Goal: Task Accomplishment & Management: Manage account settings

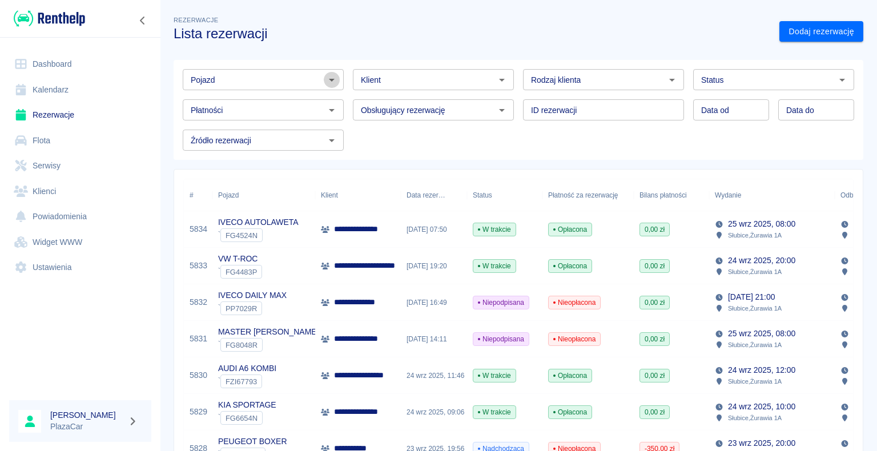
click at [329, 77] on icon "Otwórz" at bounding box center [332, 80] width 14 height 14
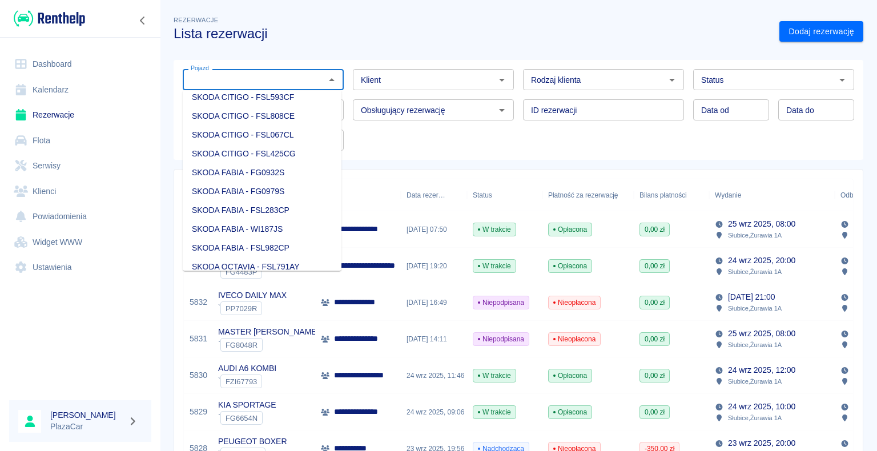
scroll to position [1313, 0]
click at [267, 89] on li "SEAT LEON - PO5GG19" at bounding box center [262, 79] width 159 height 19
type input "SEAT LEON - PO5GG19"
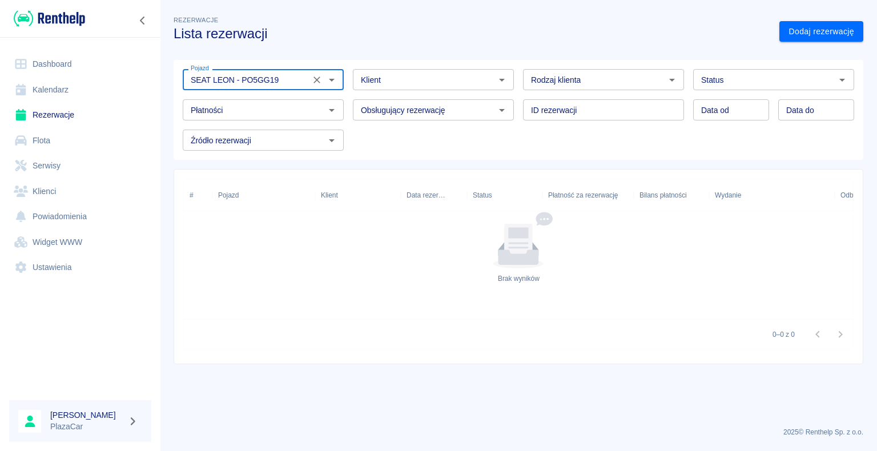
click at [840, 81] on icon "Otwórz" at bounding box center [842, 80] width 14 height 14
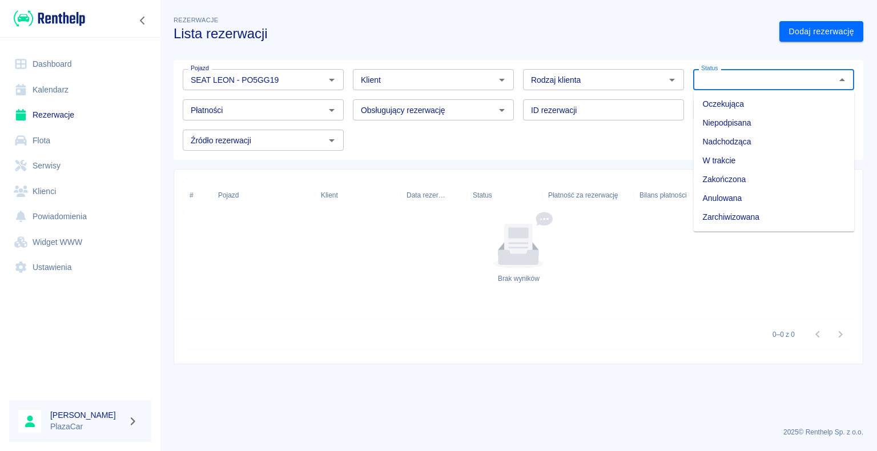
click at [746, 218] on li "Zarchiwizowana" at bounding box center [773, 217] width 161 height 19
type input "Zarchiwizowana"
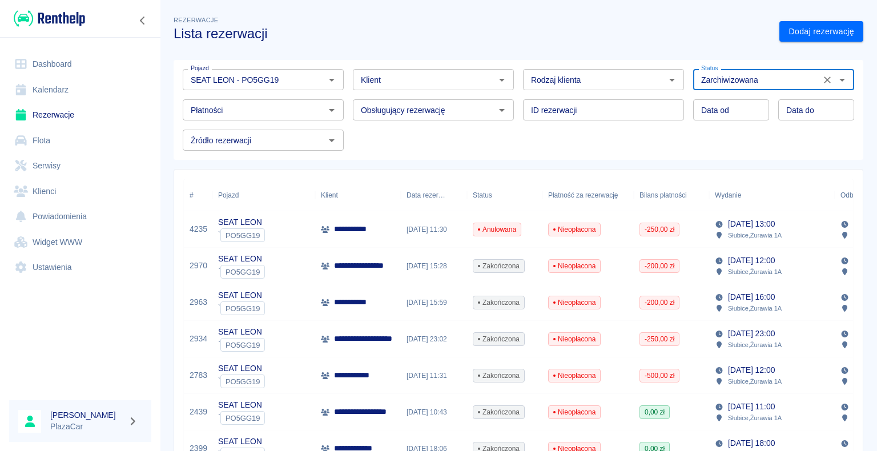
type input "DD.MM.YYYY"
click at [699, 113] on input "DD.MM.YYYY" at bounding box center [731, 109] width 76 height 21
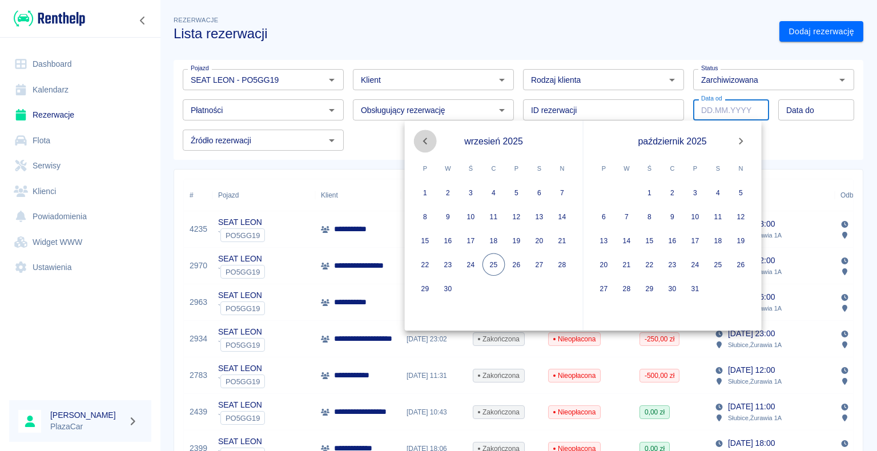
click at [425, 141] on icon "Previous month" at bounding box center [425, 141] width 4 height 7
click at [540, 216] on button "9" at bounding box center [539, 216] width 23 height 23
type input "[DATE]"
type input "DD.MM.YYYY"
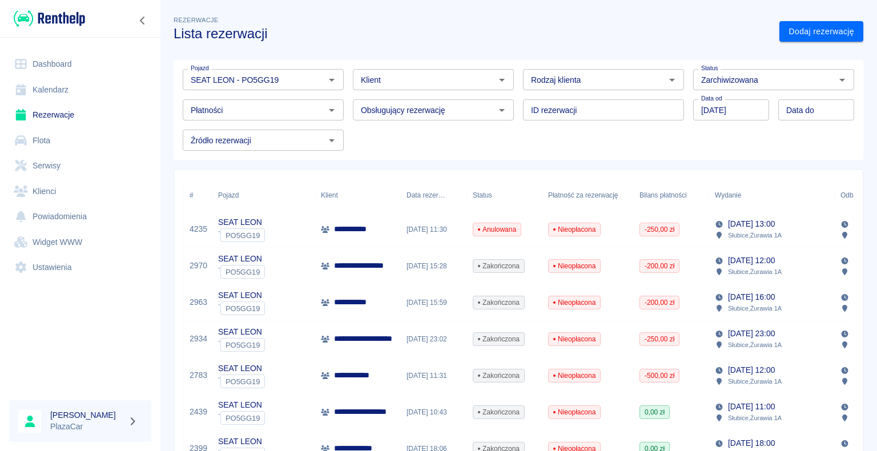
click at [609, 24] on div "Rezerwacje Lista rezerwacji" at bounding box center [467, 23] width 606 height 37
click at [315, 79] on icon "Wyczyść" at bounding box center [317, 80] width 7 height 7
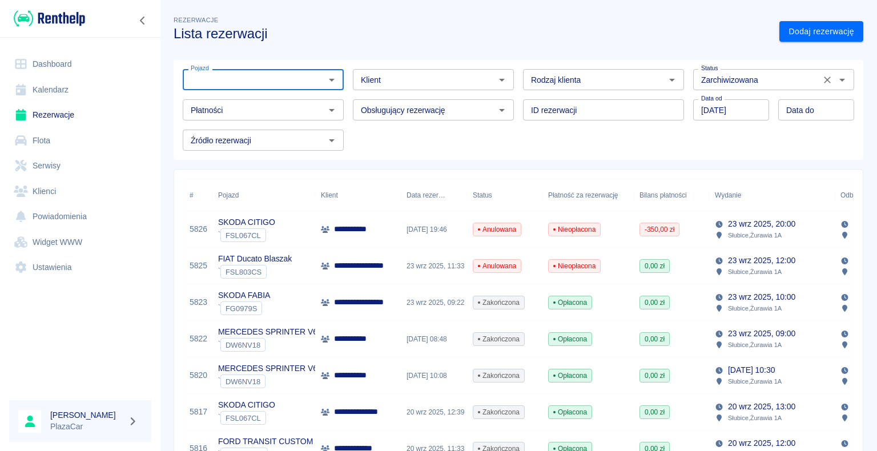
click at [822, 81] on icon "Wyczyść" at bounding box center [827, 79] width 11 height 11
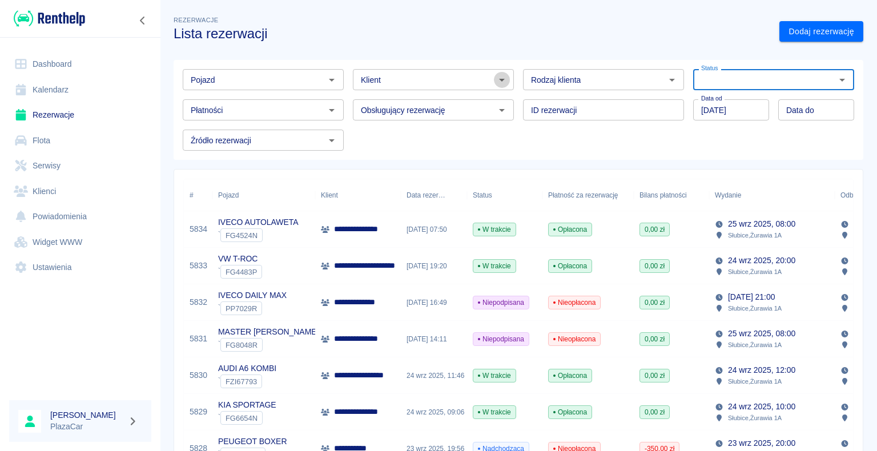
click at [498, 78] on icon "Otwórz" at bounding box center [502, 80] width 14 height 14
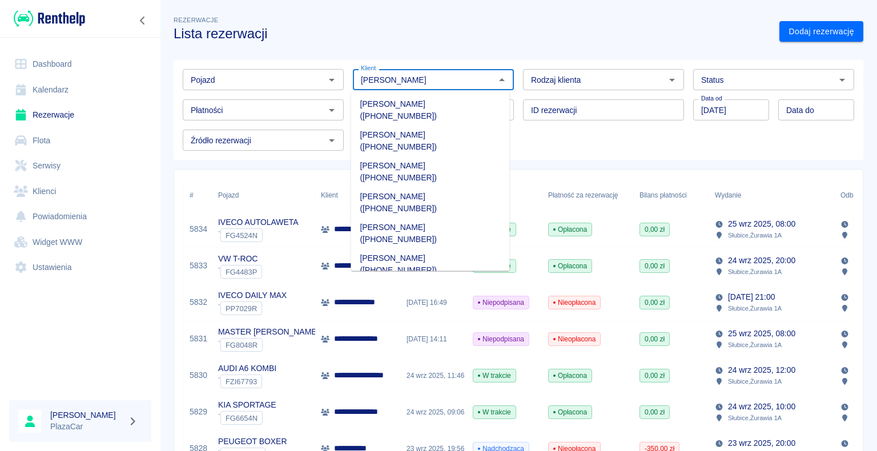
click at [463, 342] on li "[PERSON_NAME] ([PHONE_NUMBER])" at bounding box center [430, 357] width 159 height 31
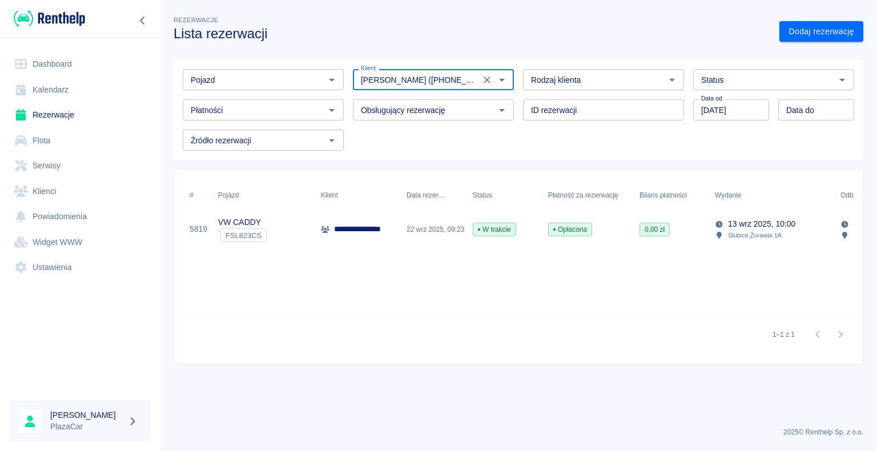
click at [841, 78] on icon "Otwórz" at bounding box center [842, 80] width 14 height 14
type input "[PERSON_NAME] ([PHONE_NUMBER])"
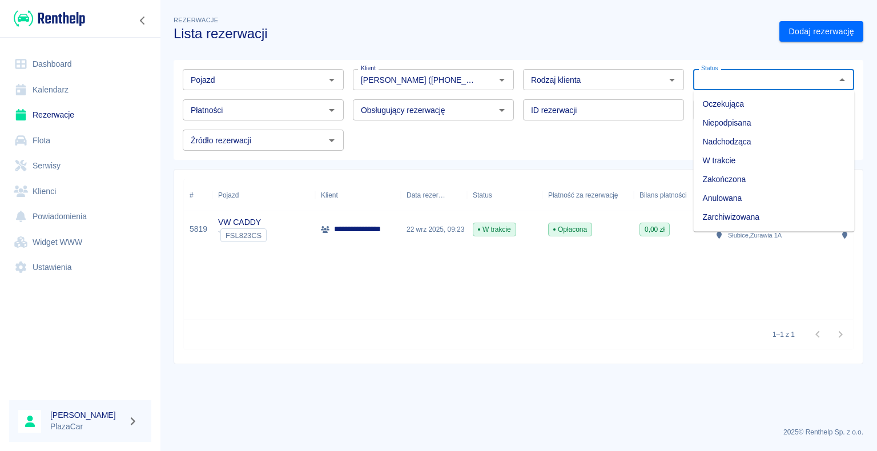
click at [646, 11] on div "Rezerwacje Lista rezerwacji" at bounding box center [467, 23] width 606 height 37
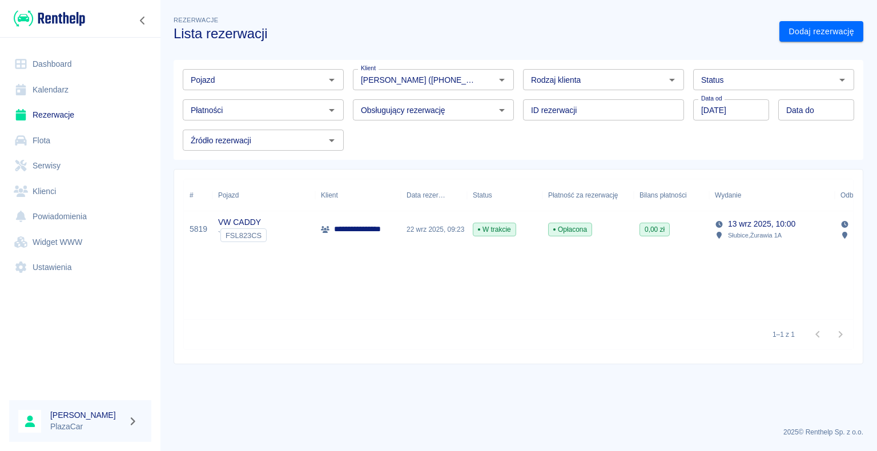
click at [626, 217] on div "Opłacona" at bounding box center [588, 229] width 91 height 37
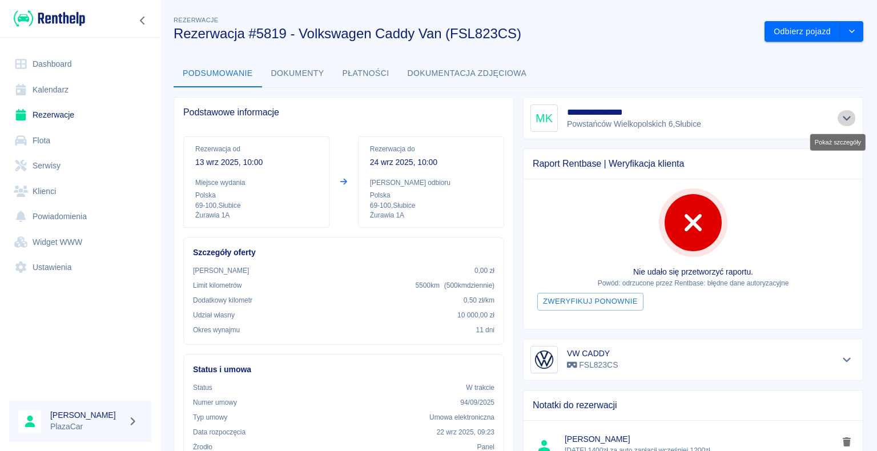
click at [843, 118] on icon "Pokaż szczegóły" at bounding box center [847, 118] width 8 height 5
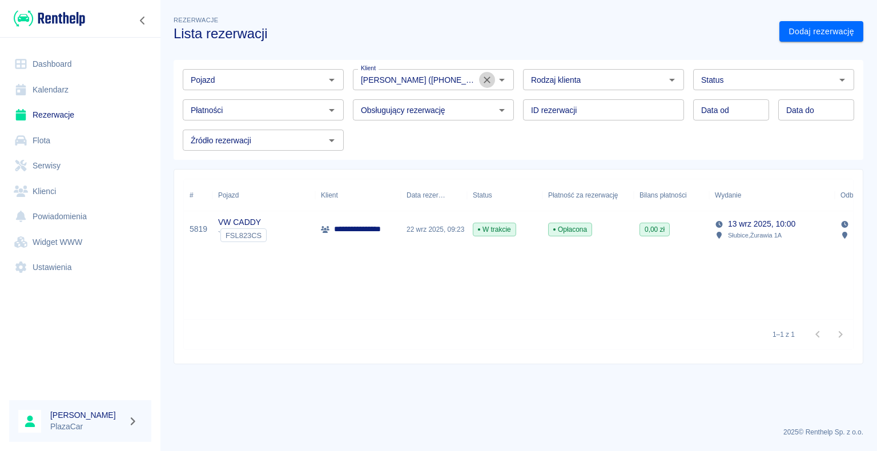
click at [485, 80] on icon "Wyczyść" at bounding box center [486, 79] width 11 height 11
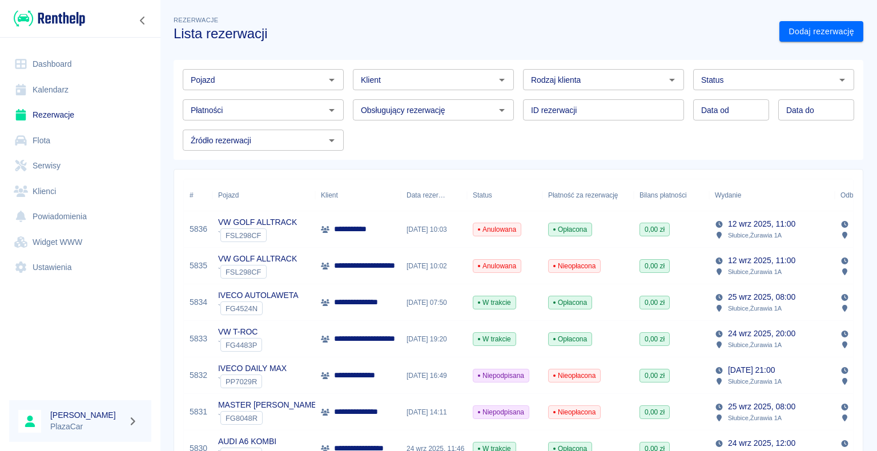
click at [400, 22] on div "Rezerwacje Lista rezerwacji" at bounding box center [467, 23] width 606 height 37
click at [69, 113] on link "Rezerwacje" at bounding box center [80, 115] width 142 height 26
click at [62, 65] on link "Dashboard" at bounding box center [80, 64] width 142 height 26
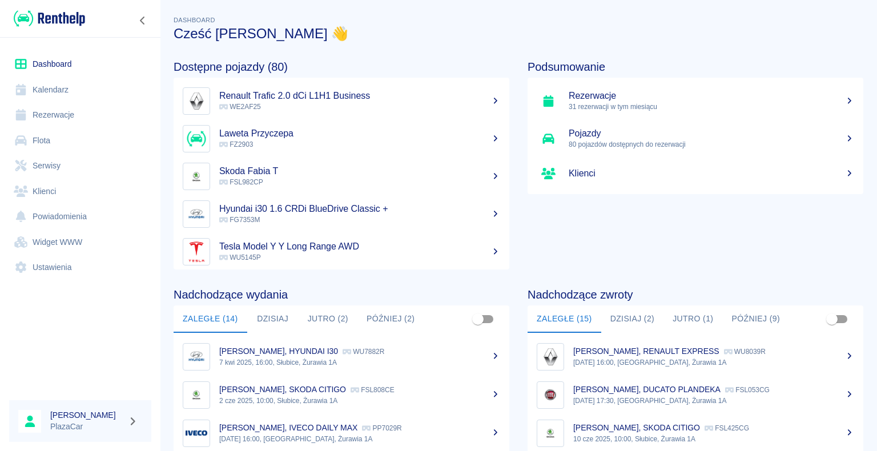
click at [625, 317] on button "Dzisiaj (2)" at bounding box center [632, 319] width 63 height 27
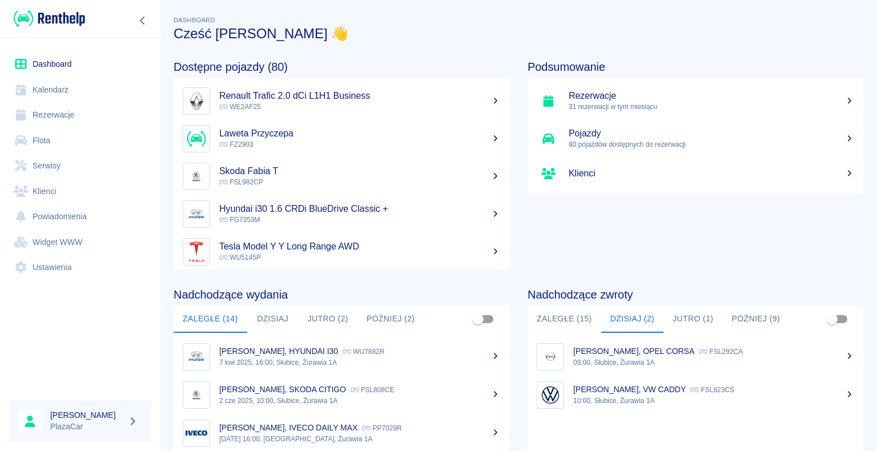
click at [567, 315] on button "Zaległe (15)" at bounding box center [565, 319] width 74 height 27
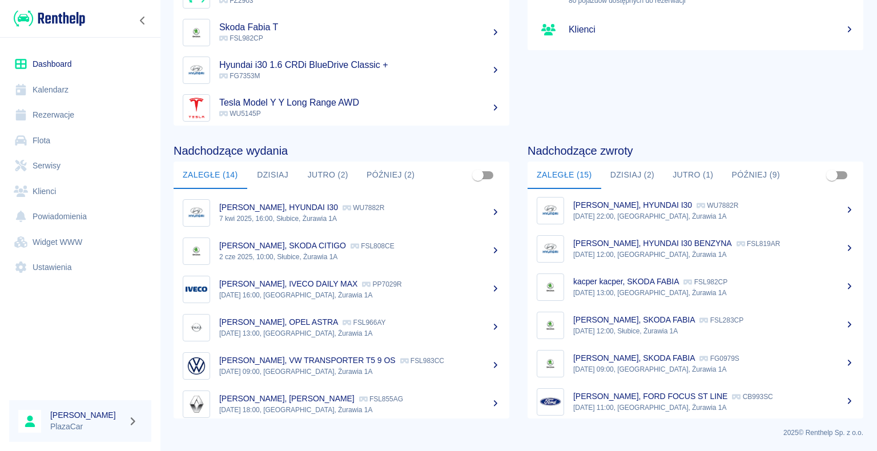
scroll to position [182, 0]
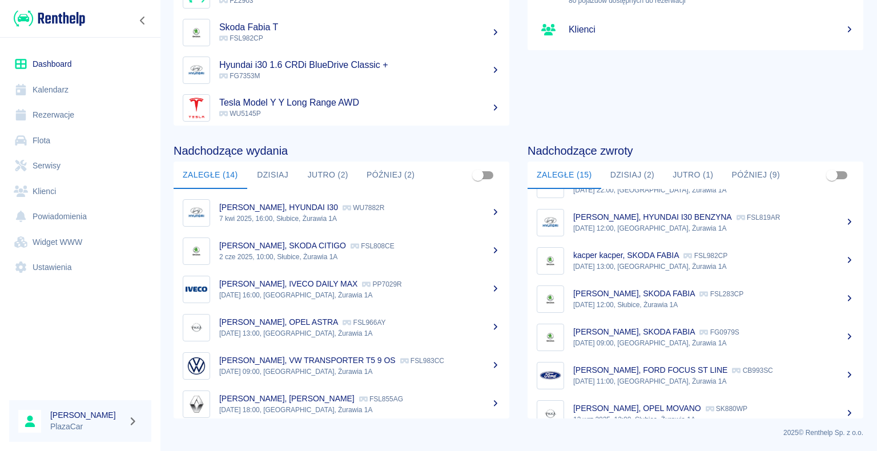
click at [736, 373] on p "CB993SC" at bounding box center [752, 371] width 41 height 8
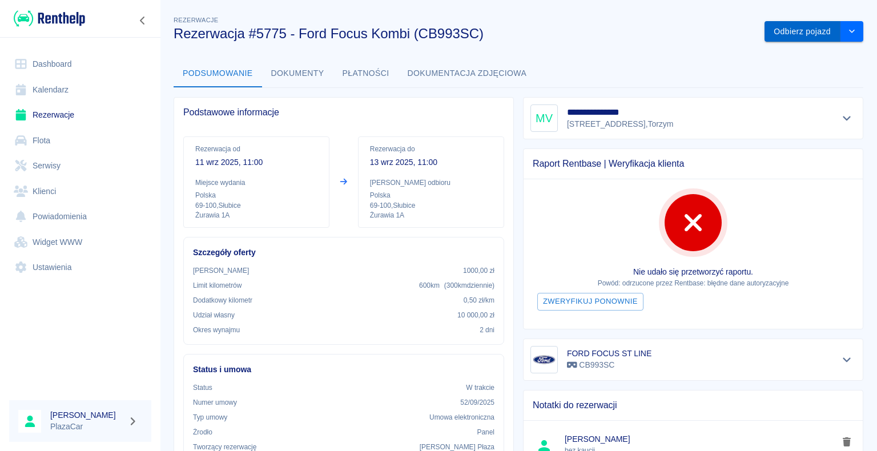
click at [782, 31] on button "Odbierz pojazd" at bounding box center [803, 31] width 76 height 21
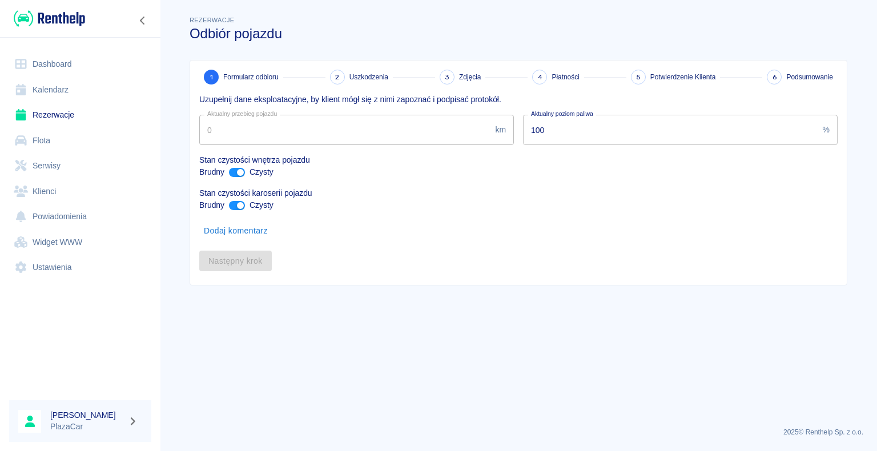
type input "36937"
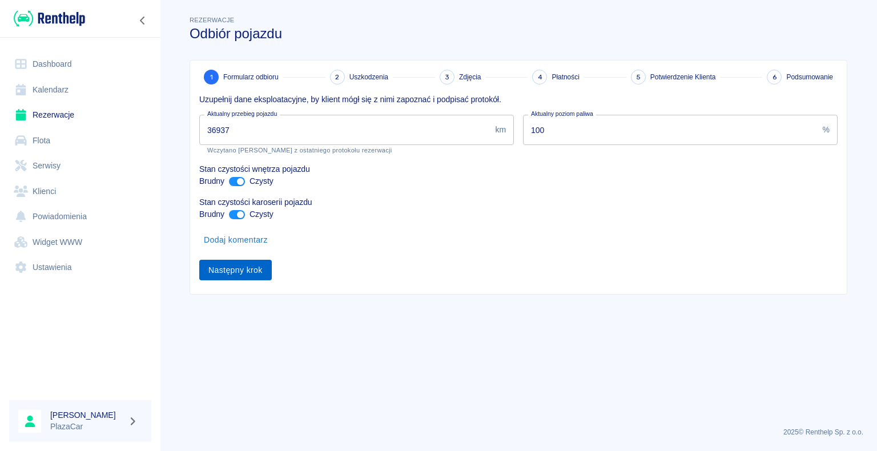
click at [242, 267] on button "Następny krok" at bounding box center [235, 270] width 73 height 21
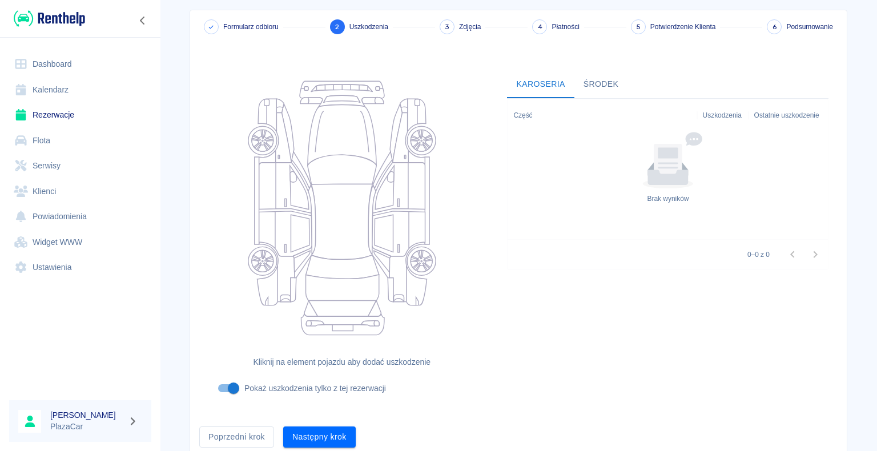
scroll to position [94, 0]
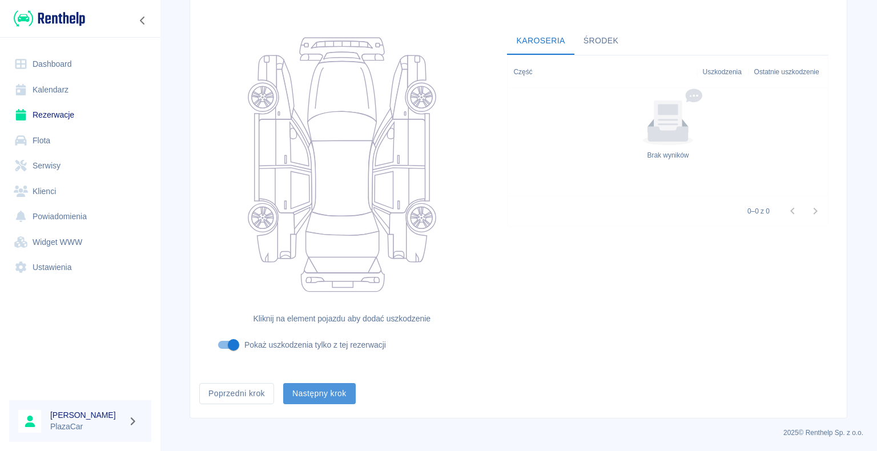
click at [309, 388] on button "Następny krok" at bounding box center [319, 393] width 73 height 21
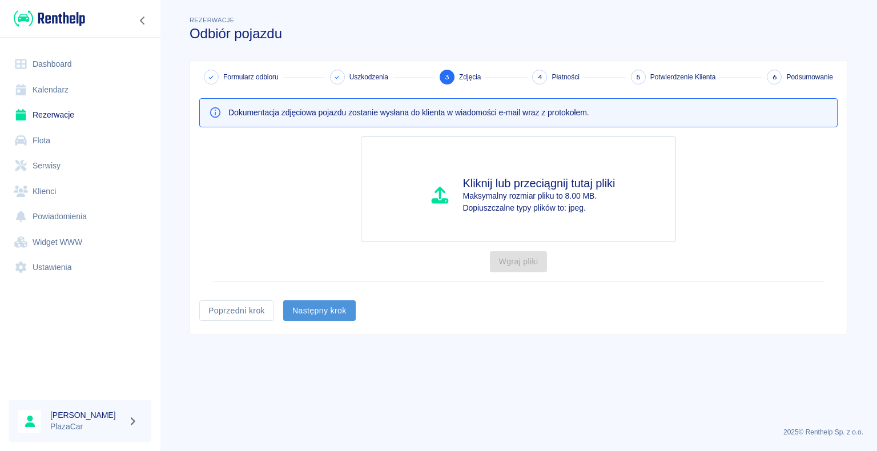
click at [316, 310] on button "Następny krok" at bounding box center [319, 310] width 73 height 21
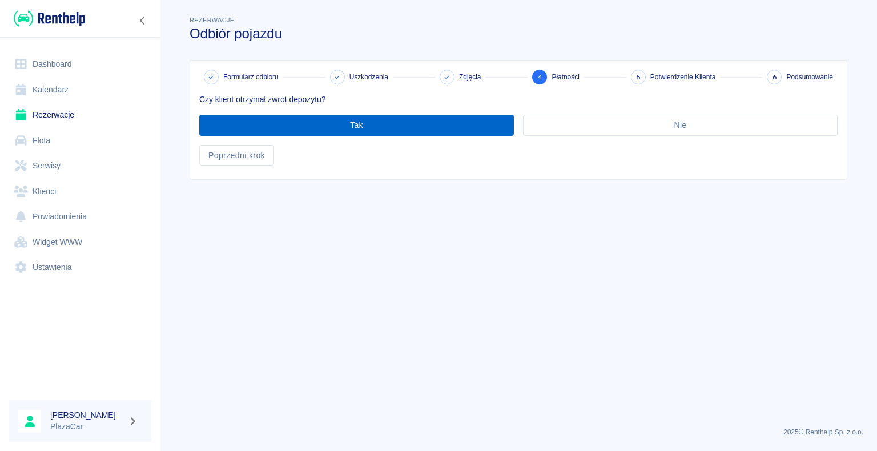
click at [358, 127] on button "Tak" at bounding box center [356, 125] width 315 height 21
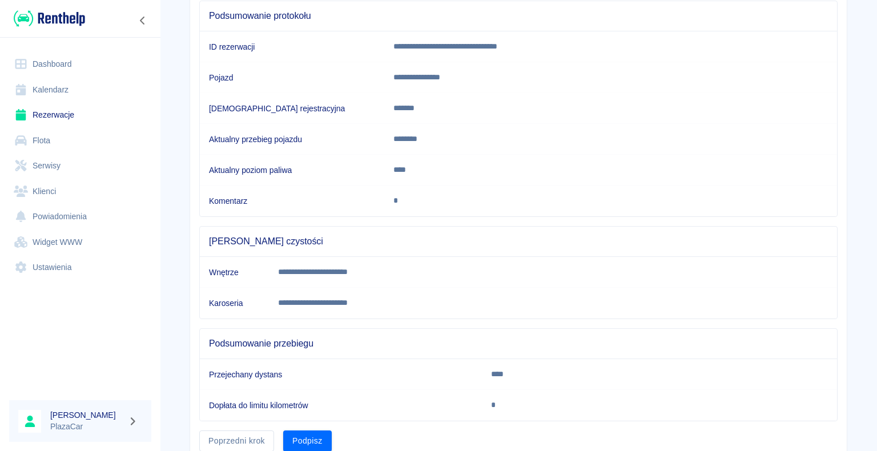
scroll to position [159, 0]
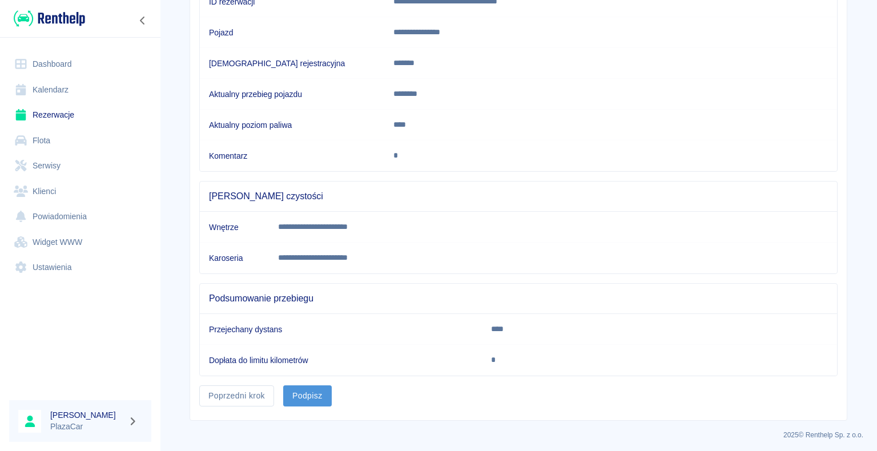
click at [313, 394] on button "Podpisz" at bounding box center [307, 395] width 49 height 21
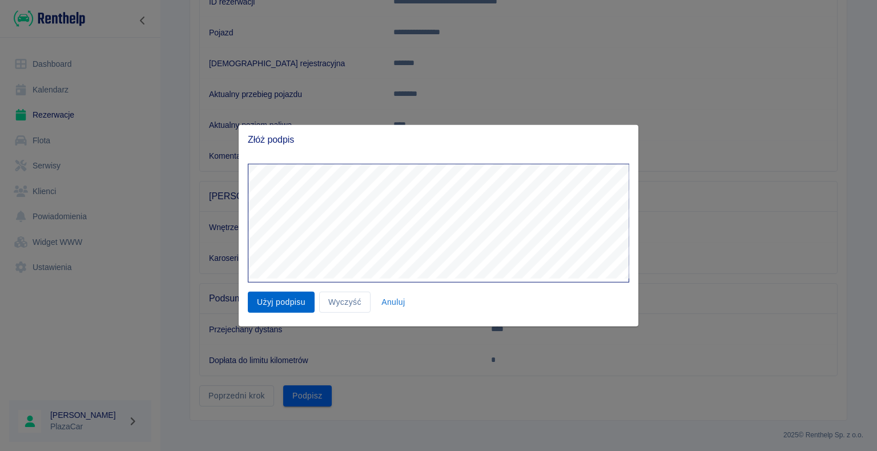
click at [291, 298] on button "Użyj podpisu" at bounding box center [281, 302] width 67 height 21
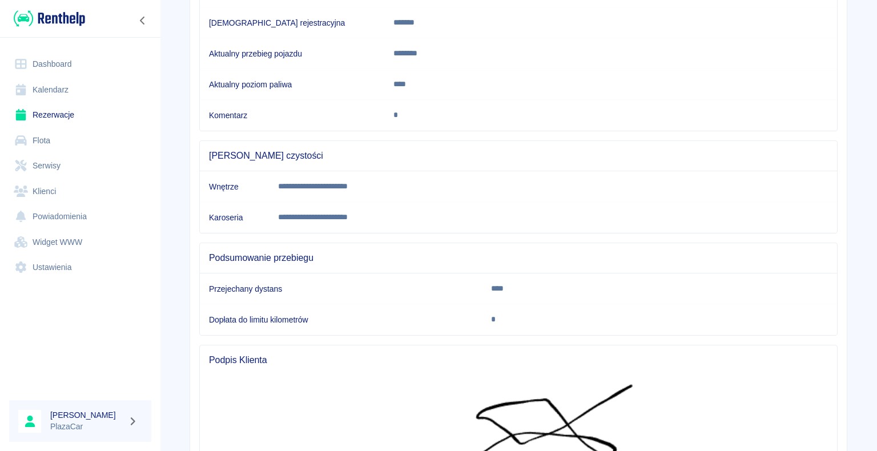
scroll to position [369, 0]
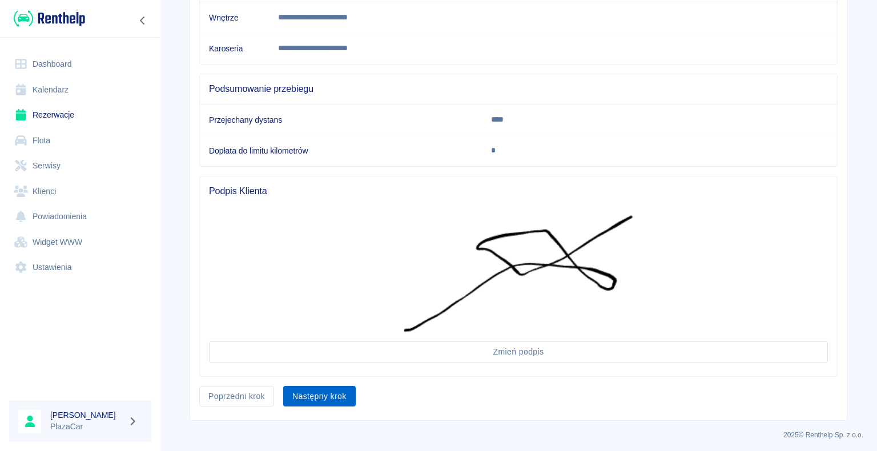
click at [319, 395] on button "Następny krok" at bounding box center [319, 396] width 73 height 21
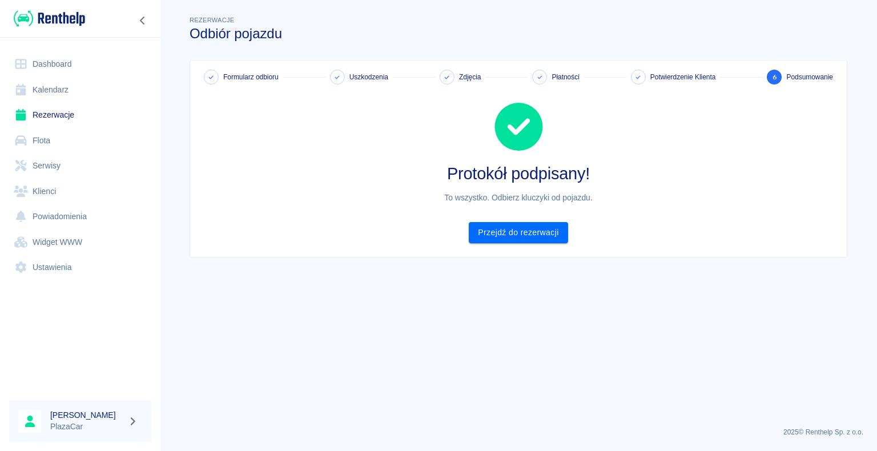
scroll to position [0, 0]
click at [515, 229] on link "Przejdź do rezerwacji" at bounding box center [518, 232] width 99 height 21
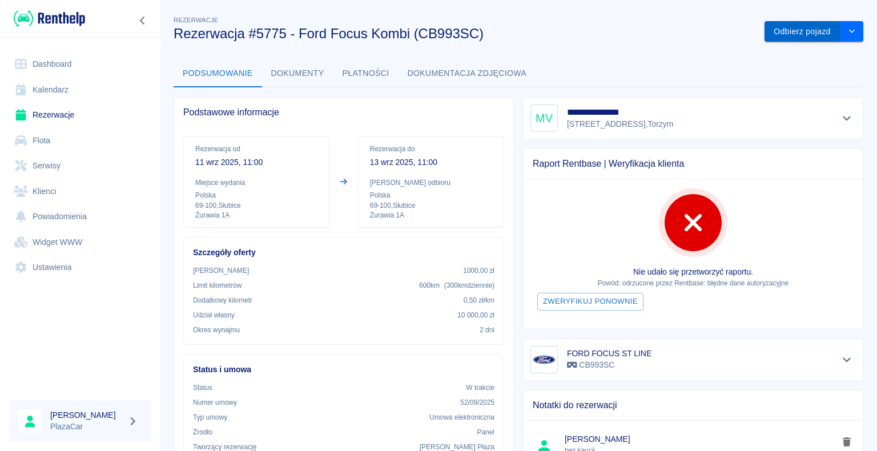
click at [813, 33] on button "Odbierz pojazd" at bounding box center [803, 31] width 76 height 21
click at [813, 33] on button "Zarchiwizuj" at bounding box center [833, 31] width 61 height 21
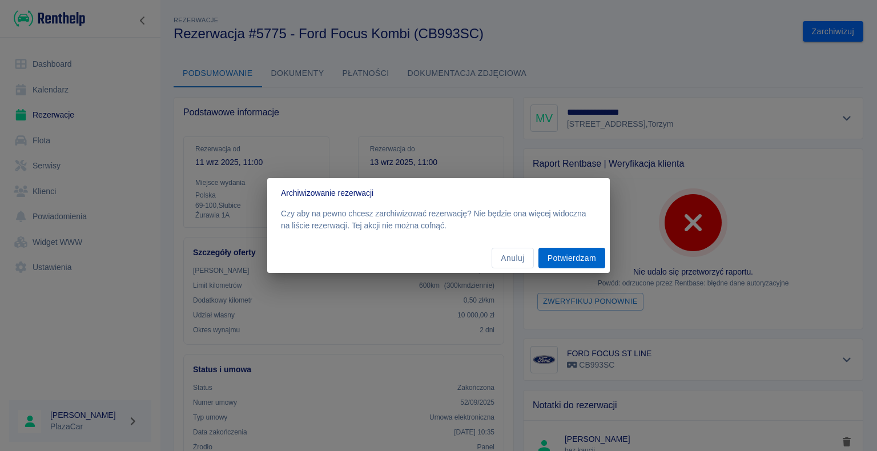
click at [572, 260] on button "Potwierdzam" at bounding box center [572, 258] width 67 height 21
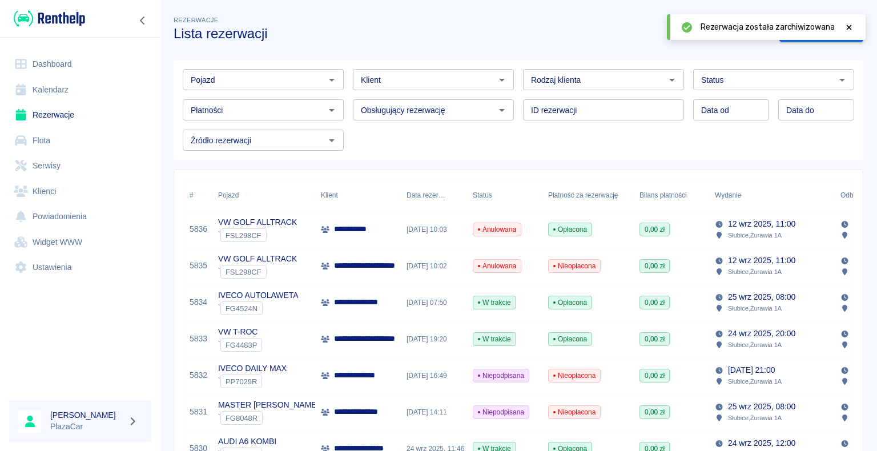
click at [849, 29] on icon at bounding box center [849, 27] width 10 height 8
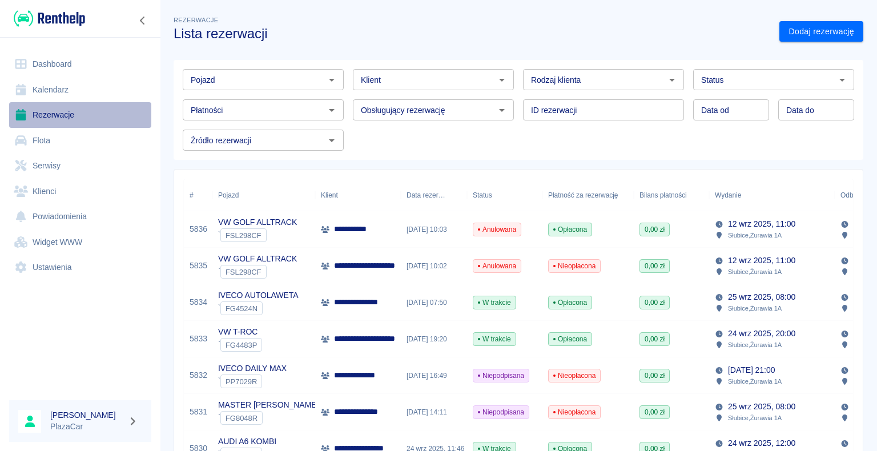
click at [43, 113] on link "Rezerwacje" at bounding box center [80, 115] width 142 height 26
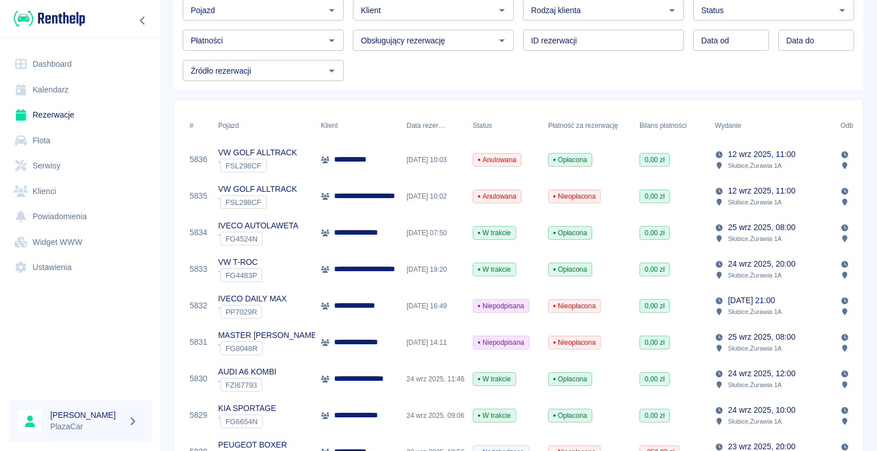
scroll to position [57, 0]
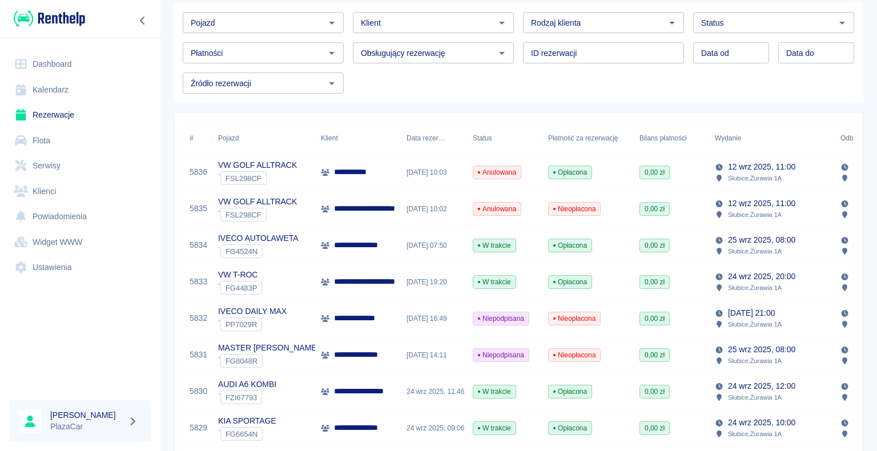
click at [409, 174] on div "[DATE] 10:03" at bounding box center [434, 172] width 66 height 37
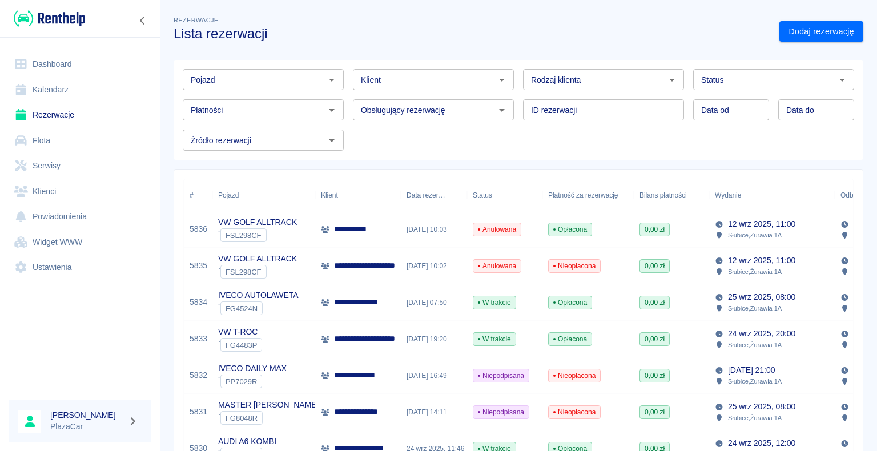
click at [418, 266] on div "[DATE] 10:02" at bounding box center [434, 266] width 66 height 37
click at [453, 231] on div "[DATE] 10:03" at bounding box center [434, 229] width 66 height 37
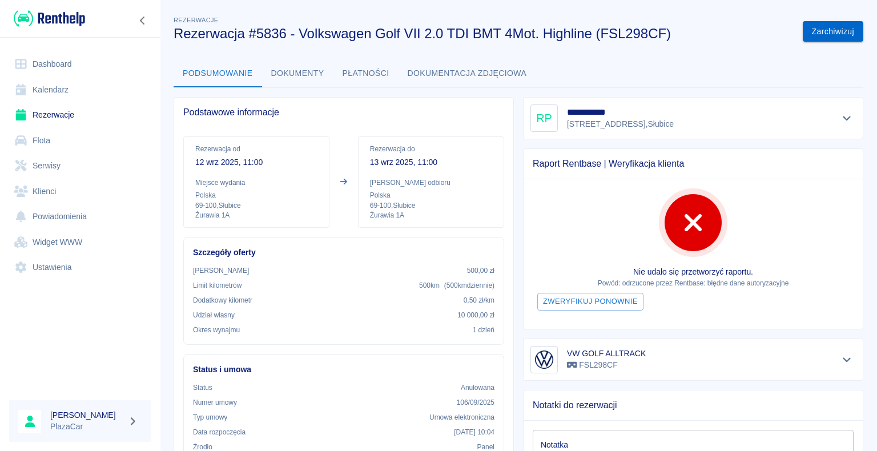
click at [825, 28] on button "Zarchiwizuj" at bounding box center [833, 31] width 61 height 21
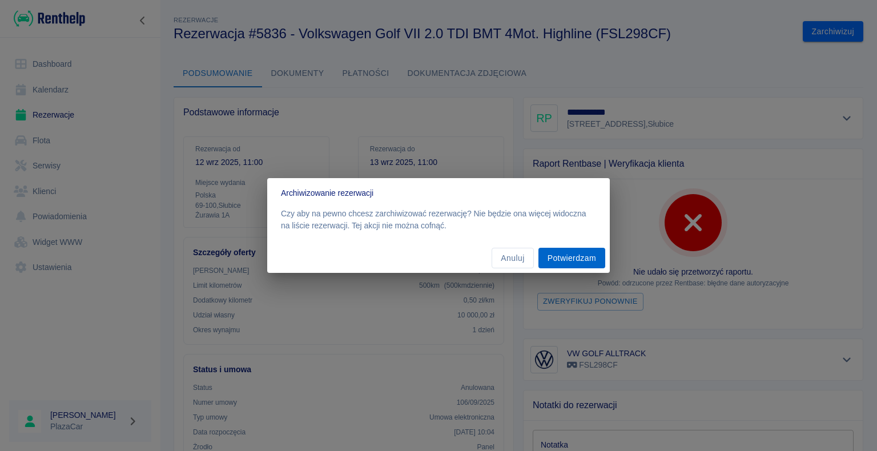
click at [562, 256] on button "Potwierdzam" at bounding box center [572, 258] width 67 height 21
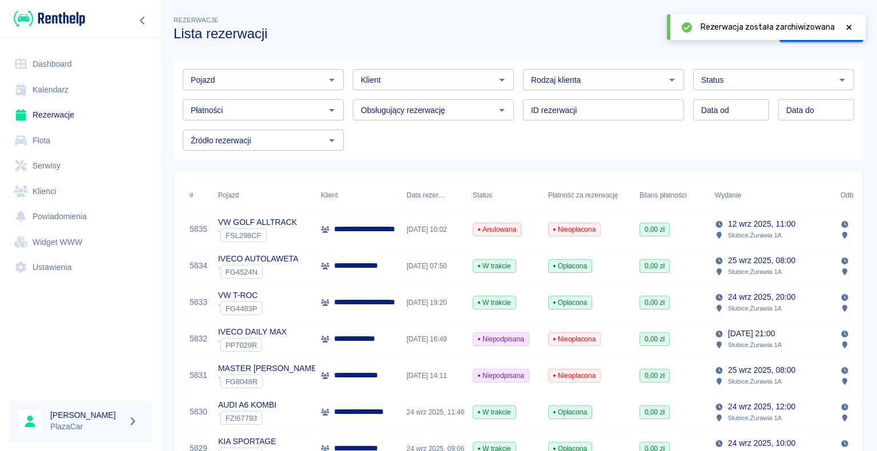
click at [431, 230] on div "[DATE] 10:02" at bounding box center [434, 229] width 66 height 37
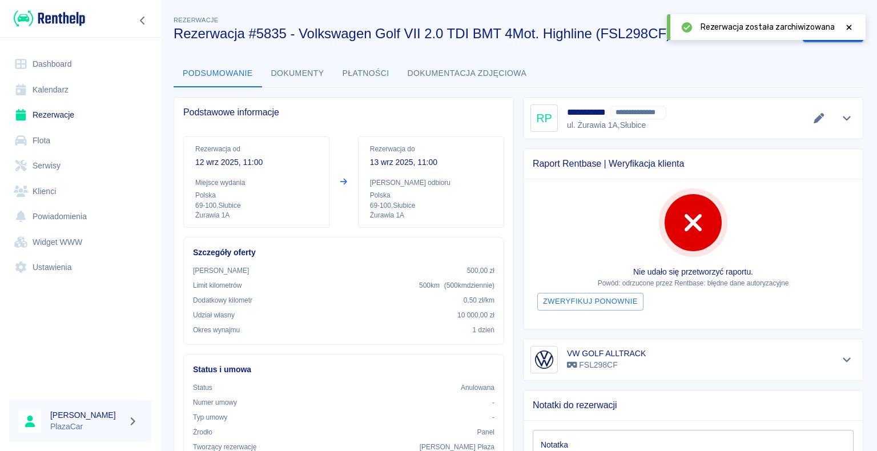
click at [847, 27] on icon at bounding box center [849, 27] width 10 height 8
click at [819, 27] on button "Zarchiwizuj" at bounding box center [833, 31] width 61 height 21
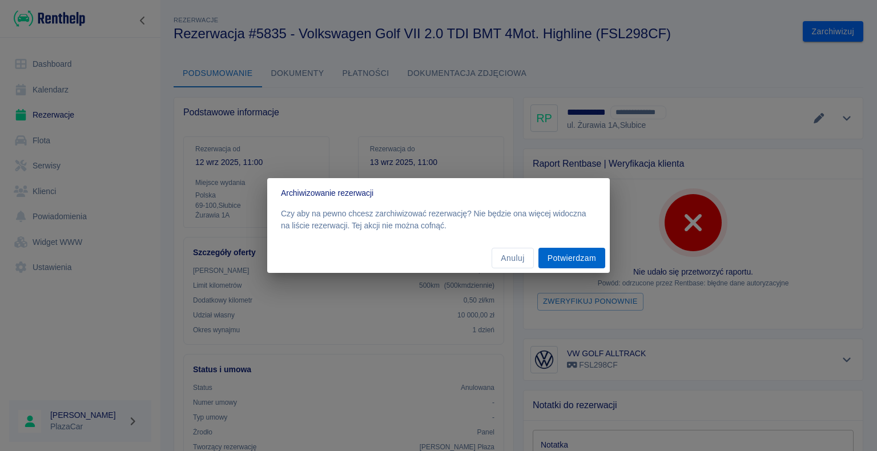
click at [572, 256] on button "Potwierdzam" at bounding box center [572, 258] width 67 height 21
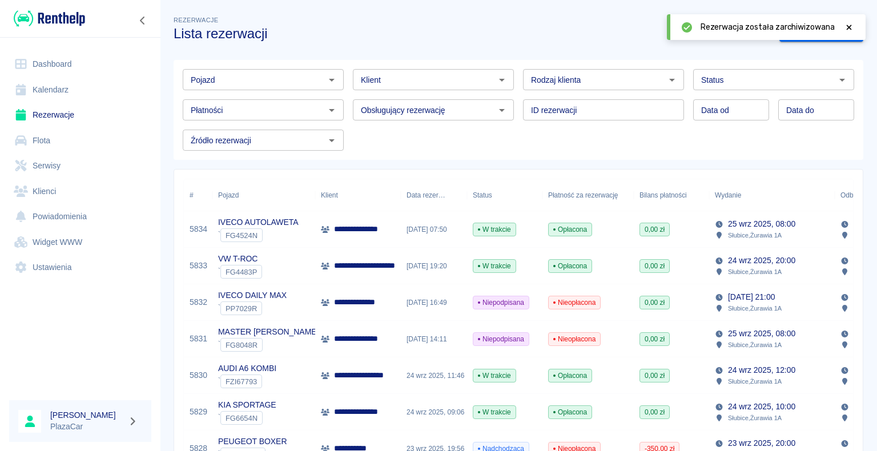
click at [848, 28] on icon at bounding box center [849, 27] width 5 height 5
